Goal: Task Accomplishment & Management: Use online tool/utility

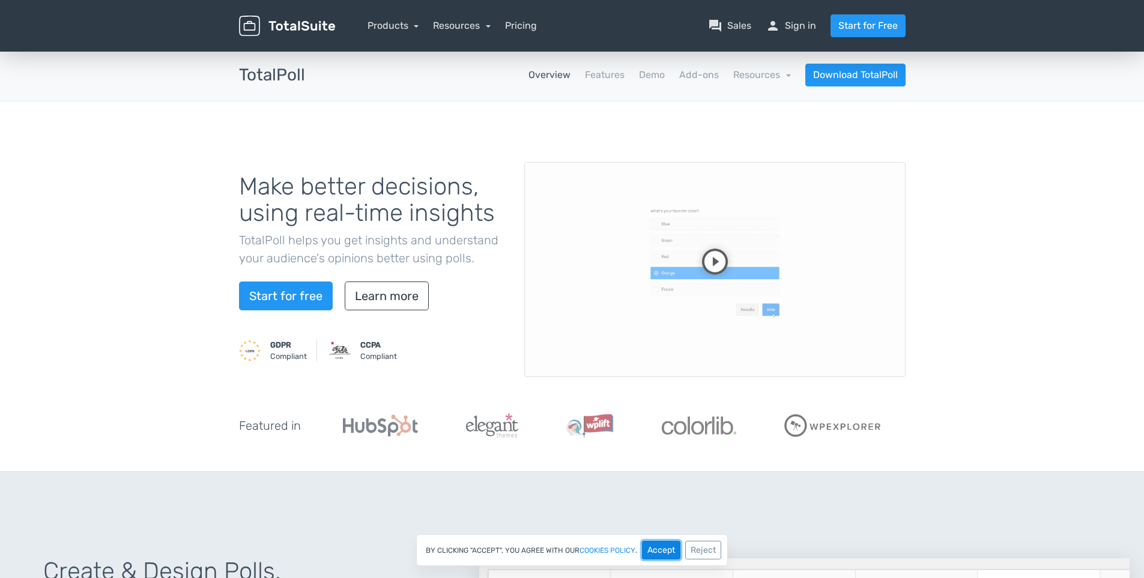
click at [656, 555] on button "Accept" at bounding box center [661, 550] width 38 height 19
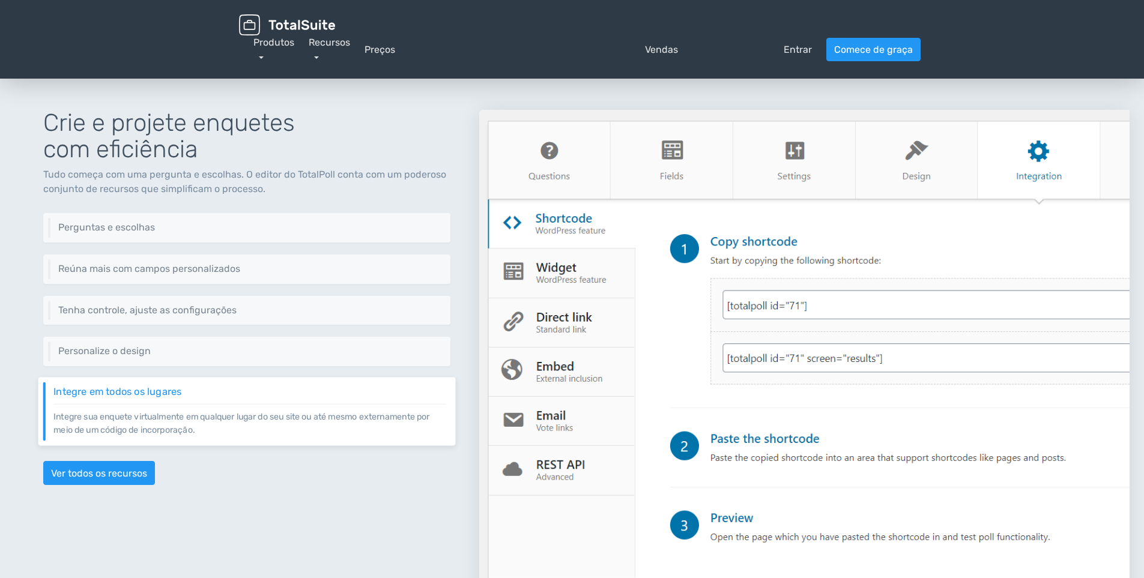
scroll to position [601, 0]
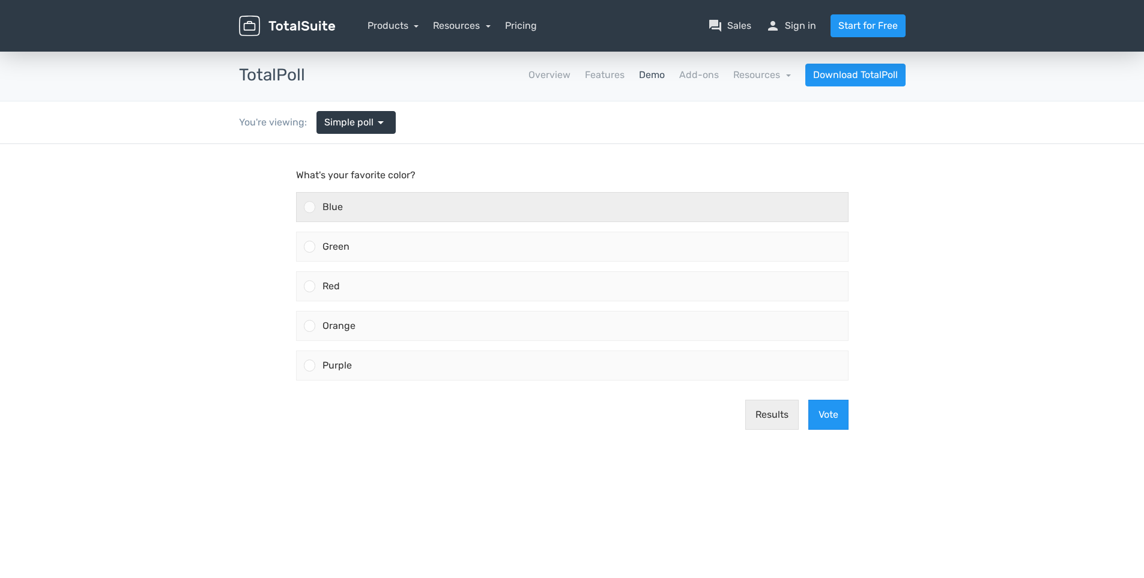
click at [350, 207] on div "Blue" at bounding box center [581, 207] width 533 height 29
click at [309, 207] on input "Blue" at bounding box center [309, 207] width 0 height 0
